Goal: Find specific page/section: Find specific page/section

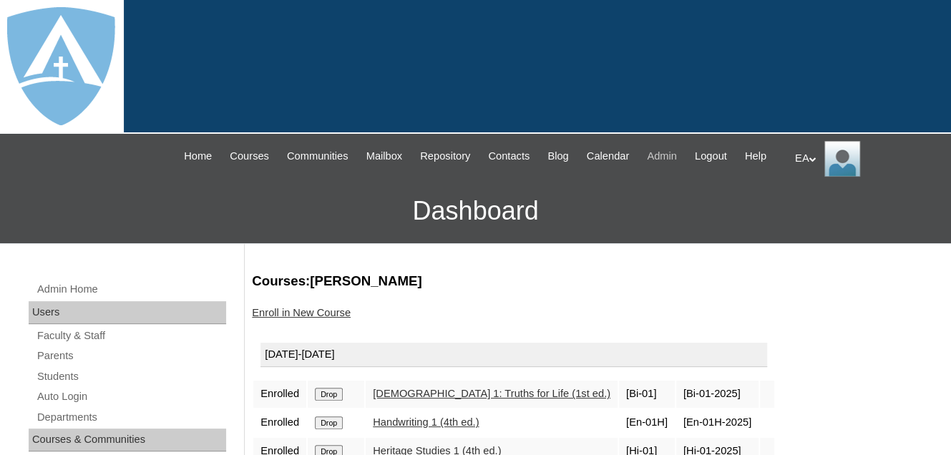
click at [677, 154] on span "Admin" at bounding box center [662, 156] width 30 height 16
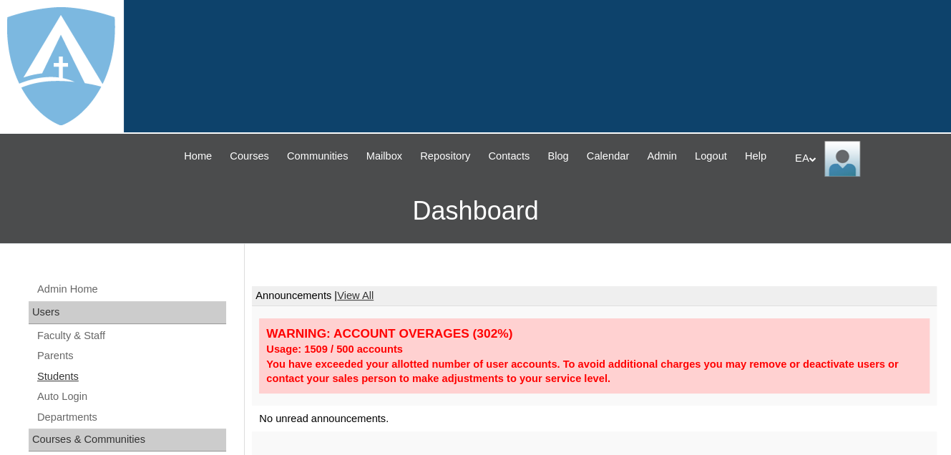
click at [59, 386] on link "Students" at bounding box center [131, 377] width 190 height 18
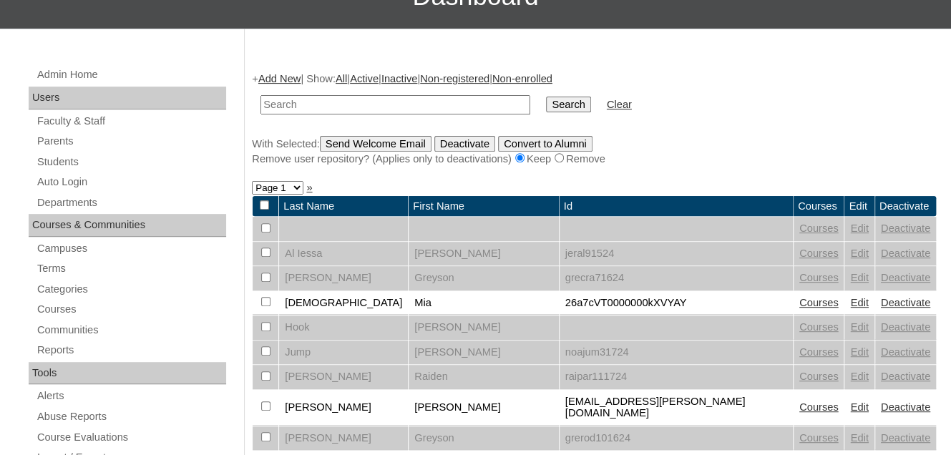
scroll to position [215, 0]
click at [307, 115] on input "text" at bounding box center [396, 104] width 270 height 19
type input "Elias"
click at [546, 112] on input "Search" at bounding box center [568, 105] width 44 height 16
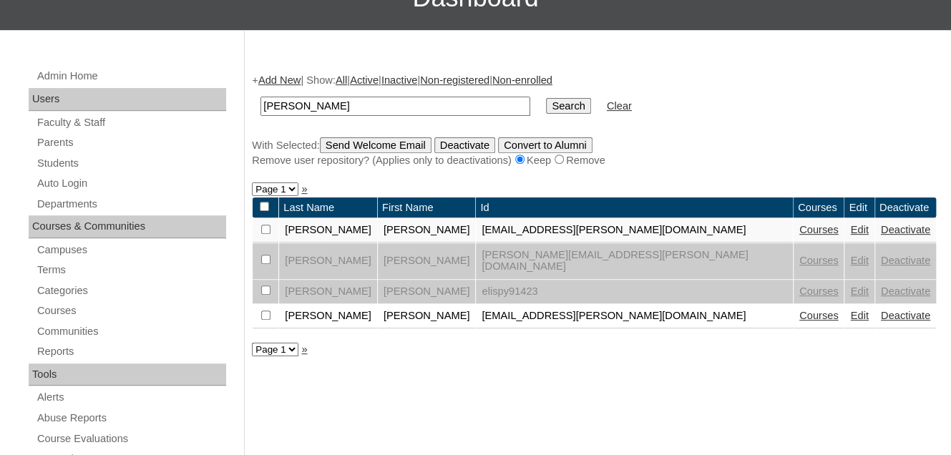
scroll to position [215, 0]
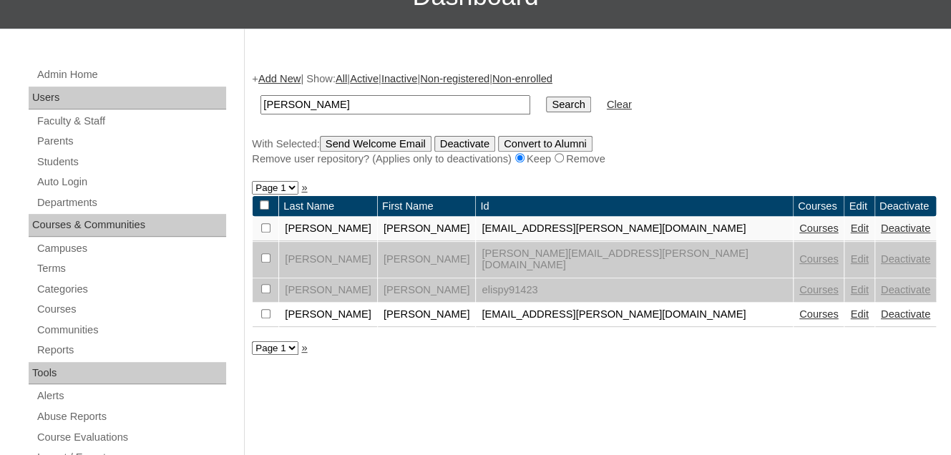
click at [800, 234] on link "Courses" at bounding box center [819, 228] width 39 height 11
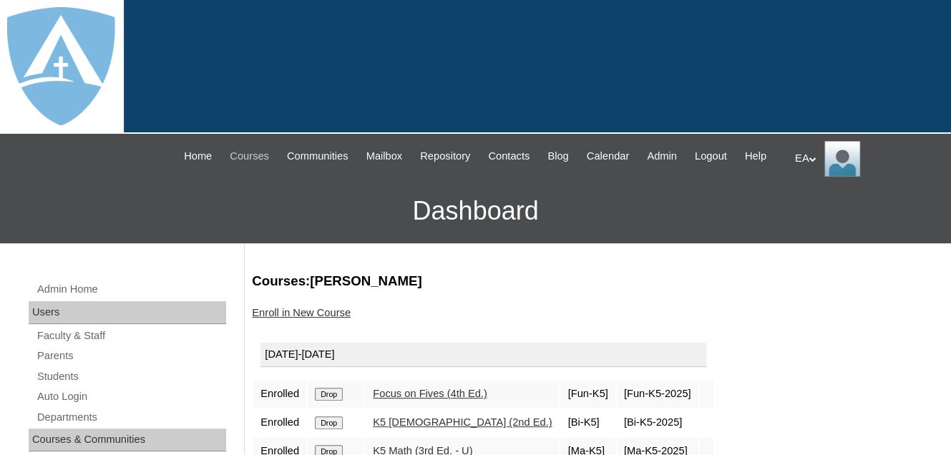
click at [268, 157] on span "Courses" at bounding box center [249, 156] width 39 height 16
